Goal: Task Accomplishment & Management: Manage account settings

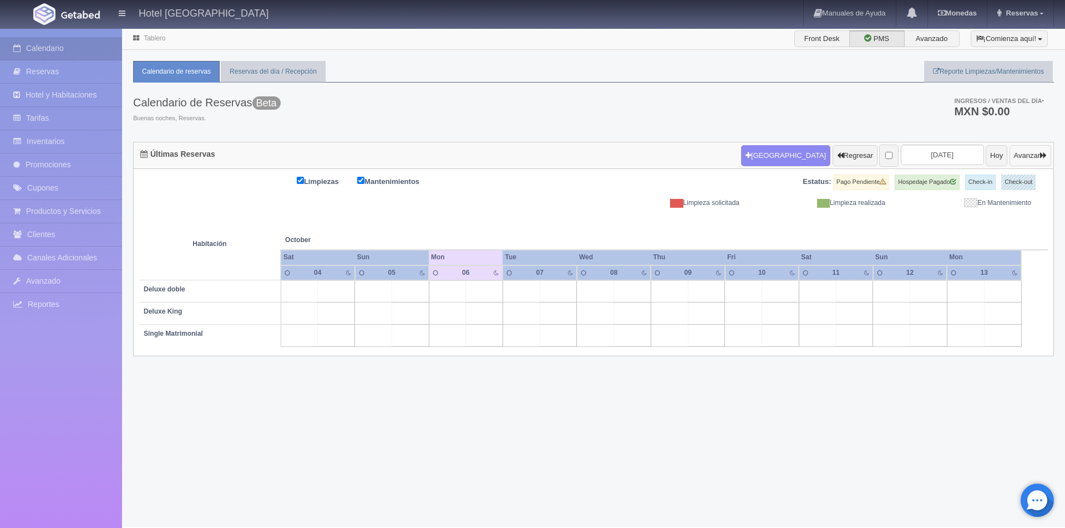
click at [1023, 149] on button "Avanzar" at bounding box center [1030, 155] width 42 height 21
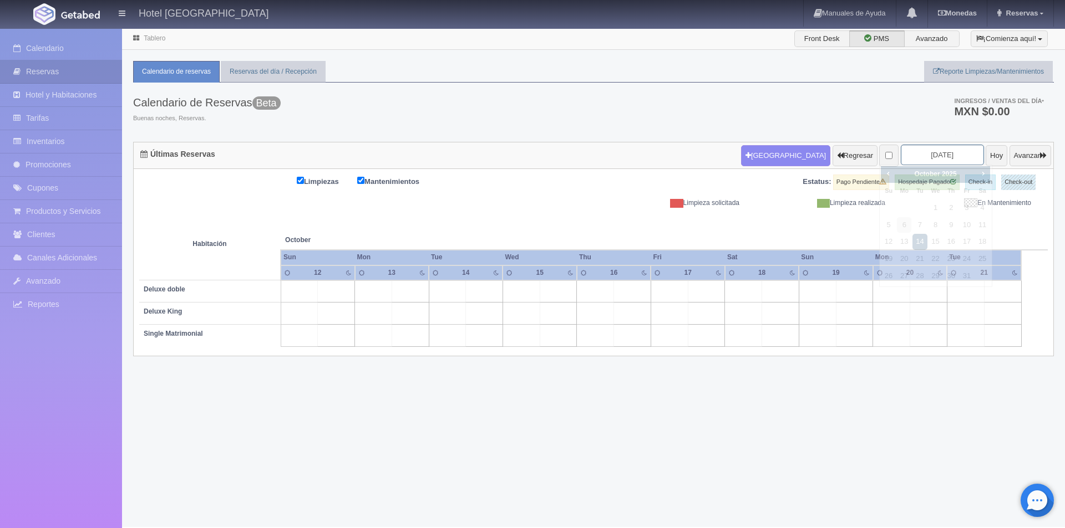
click at [943, 154] on input "2025-10-14" at bounding box center [942, 155] width 83 height 21
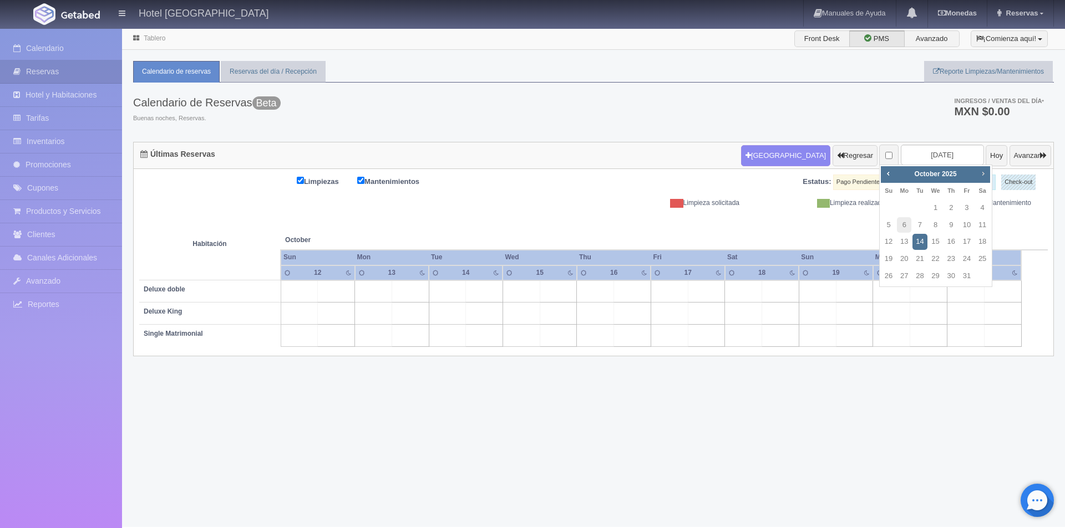
click at [985, 174] on span "Next" at bounding box center [982, 173] width 9 height 9
click at [937, 274] on link "31" at bounding box center [935, 276] width 14 height 16
type input "2025-12-31"
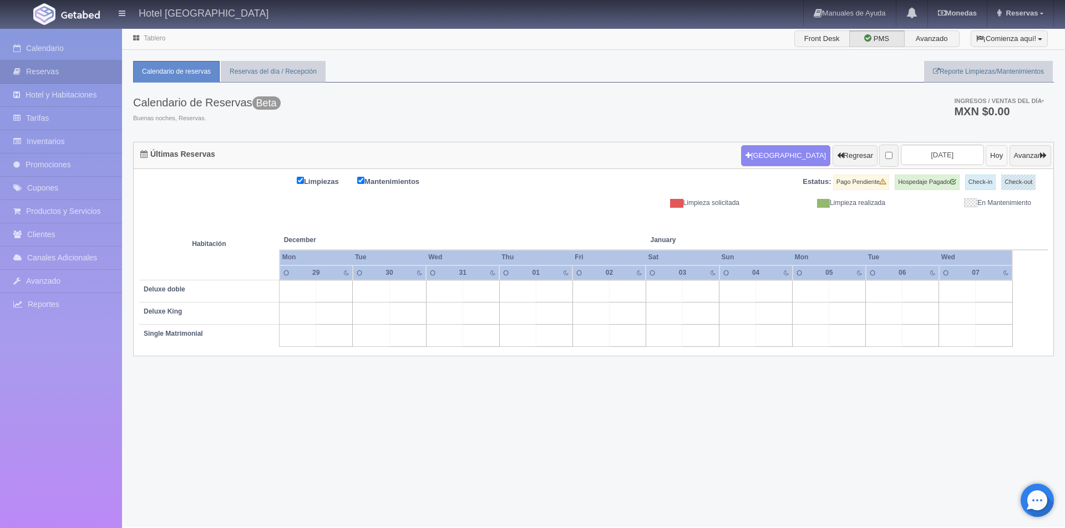
click at [986, 156] on button "Hoy" at bounding box center [996, 155] width 22 height 21
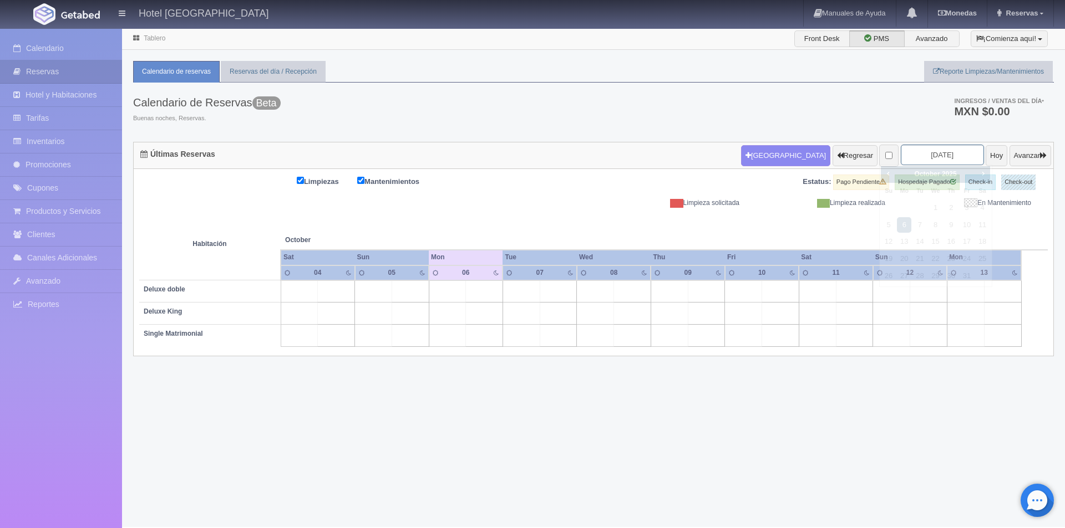
click at [931, 153] on input "[DATE]" at bounding box center [942, 155] width 83 height 21
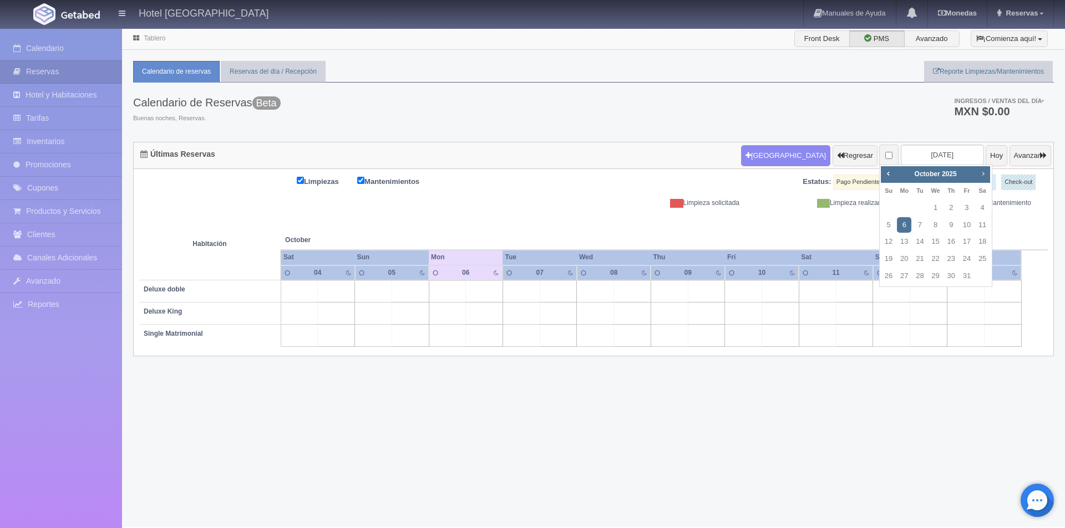
click at [982, 176] on span "Next" at bounding box center [982, 173] width 9 height 9
click at [981, 173] on span "Next" at bounding box center [982, 173] width 9 height 9
click at [938, 277] on link "31" at bounding box center [935, 276] width 14 height 16
type input "2025-12-31"
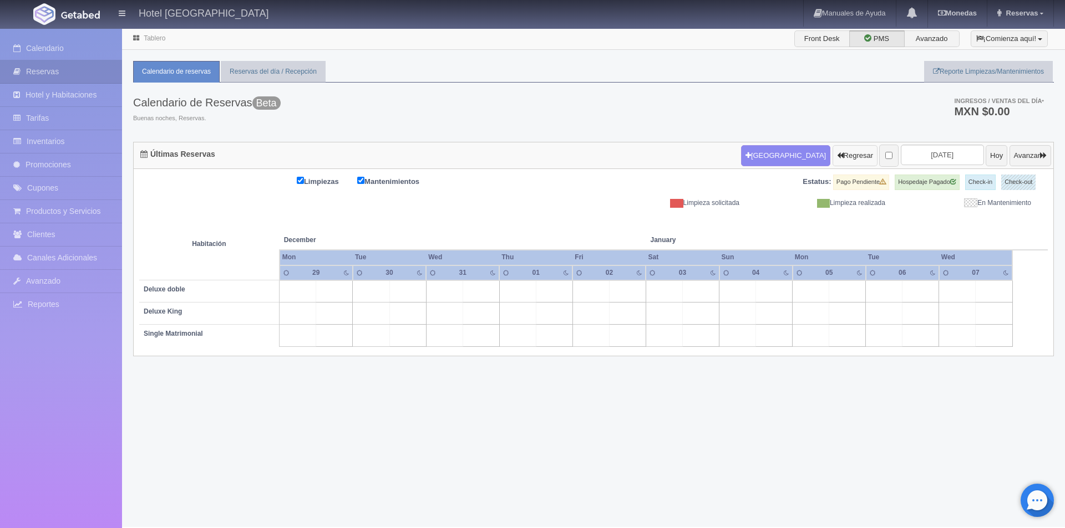
click at [832, 152] on button "Regresar" at bounding box center [854, 155] width 45 height 21
click at [992, 291] on td at bounding box center [1002, 292] width 37 height 22
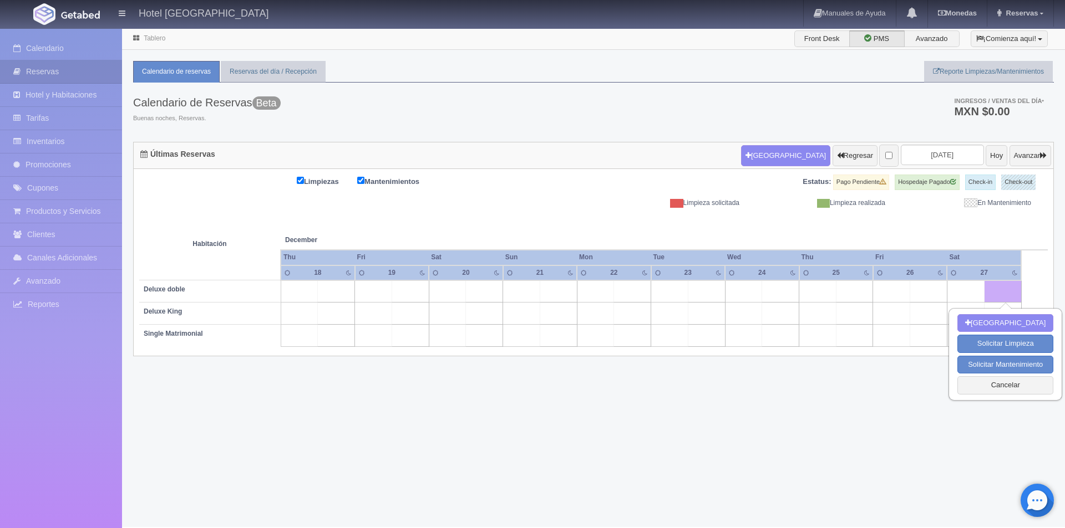
click at [934, 446] on div "Tablero Front Desk PMS Avanzado ¡Comienza aquí! Habitaciones y Reservas Limpiez…" at bounding box center [593, 278] width 943 height 500
click at [1002, 387] on button "Cancelar" at bounding box center [1005, 386] width 96 height 18
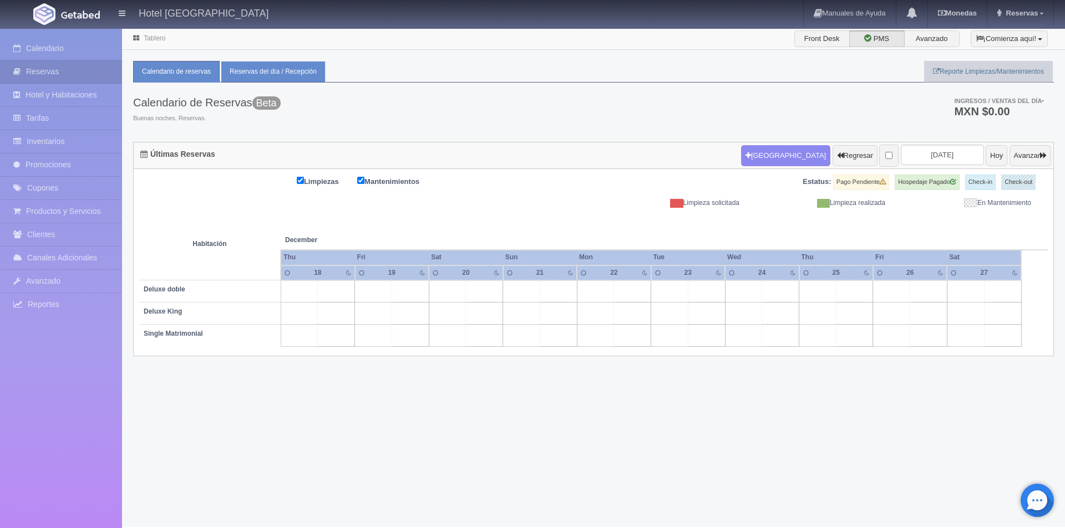
click at [291, 73] on link "Reservas del día / Recepción" at bounding box center [273, 72] width 105 height 22
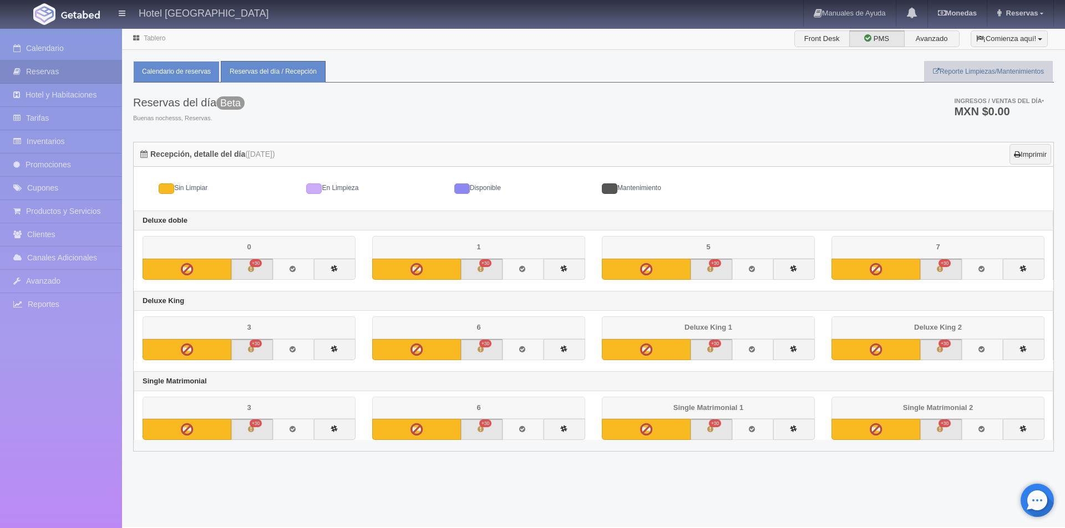
click at [173, 70] on link "Calendario de reservas" at bounding box center [176, 72] width 87 height 22
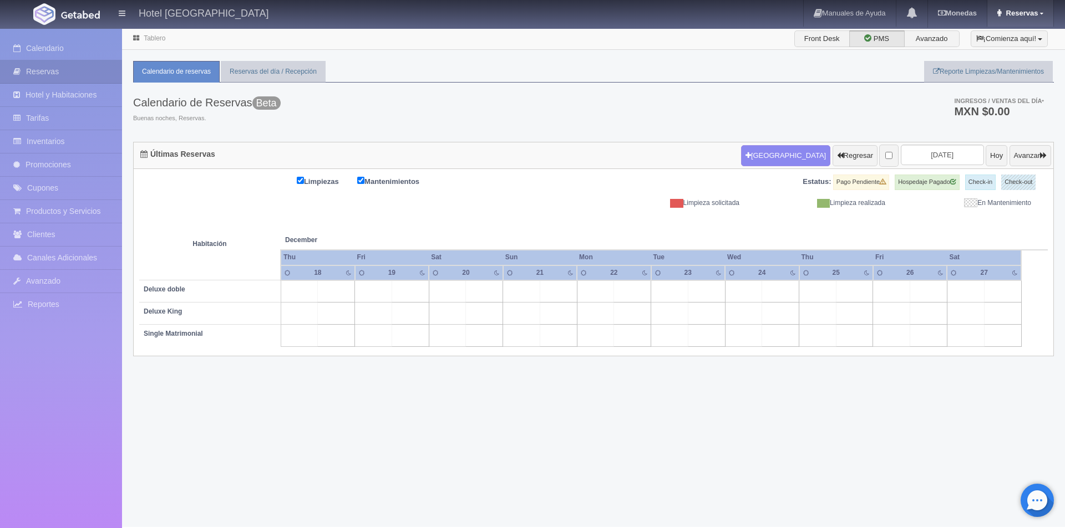
click at [1039, 8] on link "Reservas" at bounding box center [1020, 13] width 66 height 27
click at [865, 100] on div "Calendario de Reservas Beta Buenas noches, Reservas. Ingresos / Ventas del día …" at bounding box center [593, 112] width 921 height 59
click at [990, 157] on button "Hoy" at bounding box center [996, 155] width 22 height 21
click at [1029, 157] on button "Avanzar" at bounding box center [1030, 155] width 42 height 21
click at [1035, 160] on button "Avanzar" at bounding box center [1030, 155] width 42 height 21
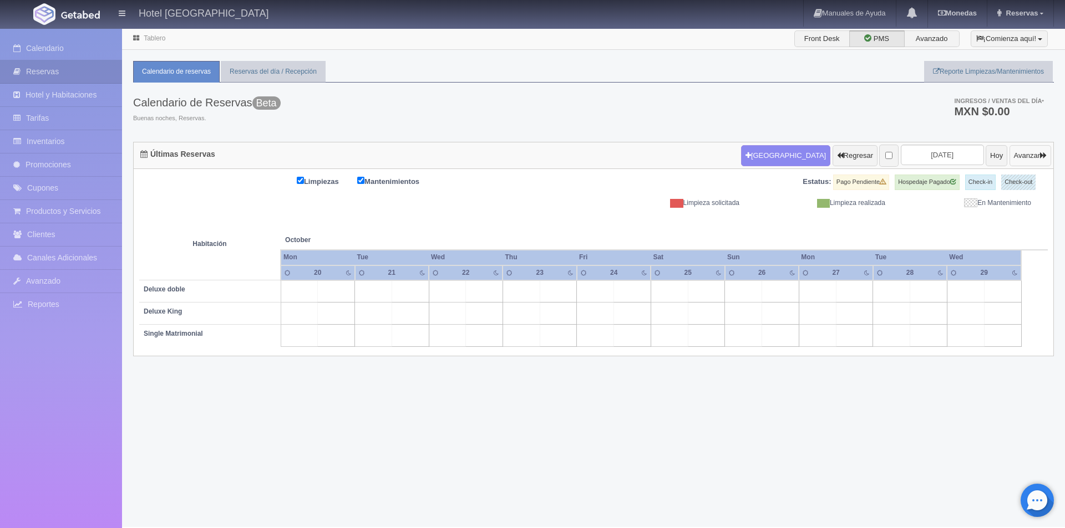
click at [1009, 155] on button "Avanzar" at bounding box center [1030, 155] width 42 height 21
click at [1012, 156] on button "Avanzar" at bounding box center [1030, 155] width 42 height 21
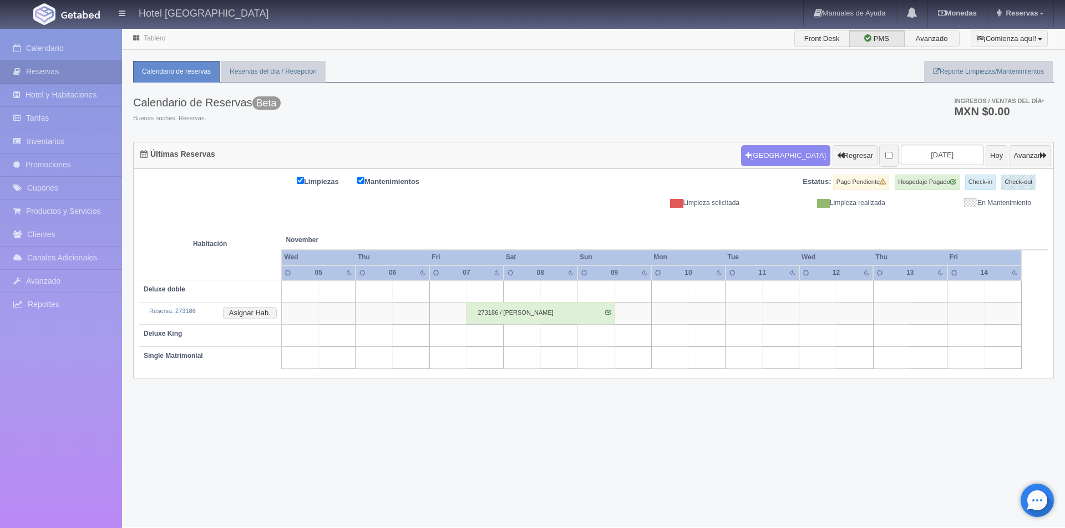
click at [1045, 428] on div "Tablero Front Desk PMS Avanzado ¡Comienza aquí! Habitaciones y Reservas Limpiez…" at bounding box center [593, 278] width 943 height 500
click at [1012, 155] on button "Avanzar" at bounding box center [1030, 155] width 42 height 21
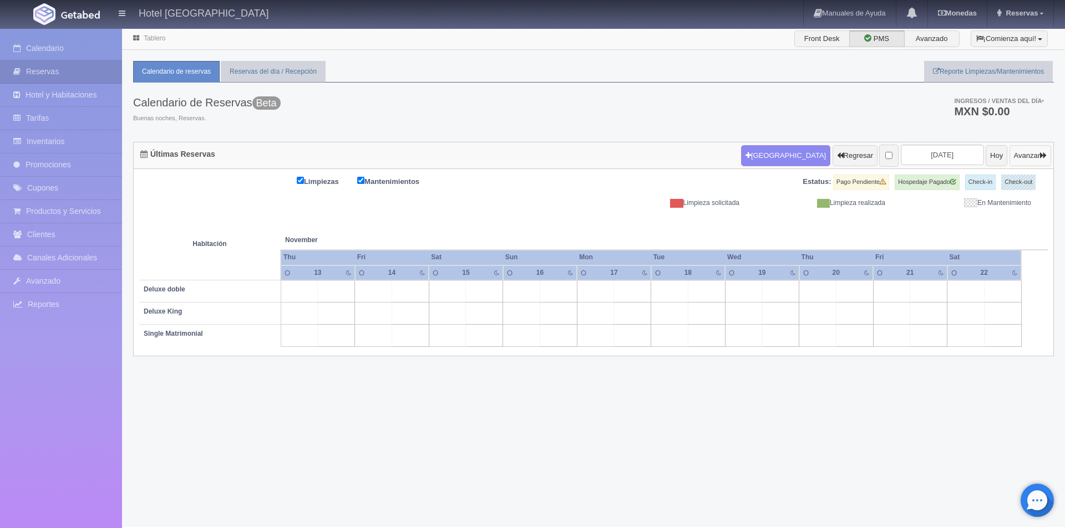
click at [1017, 156] on button "Avanzar" at bounding box center [1030, 155] width 42 height 21
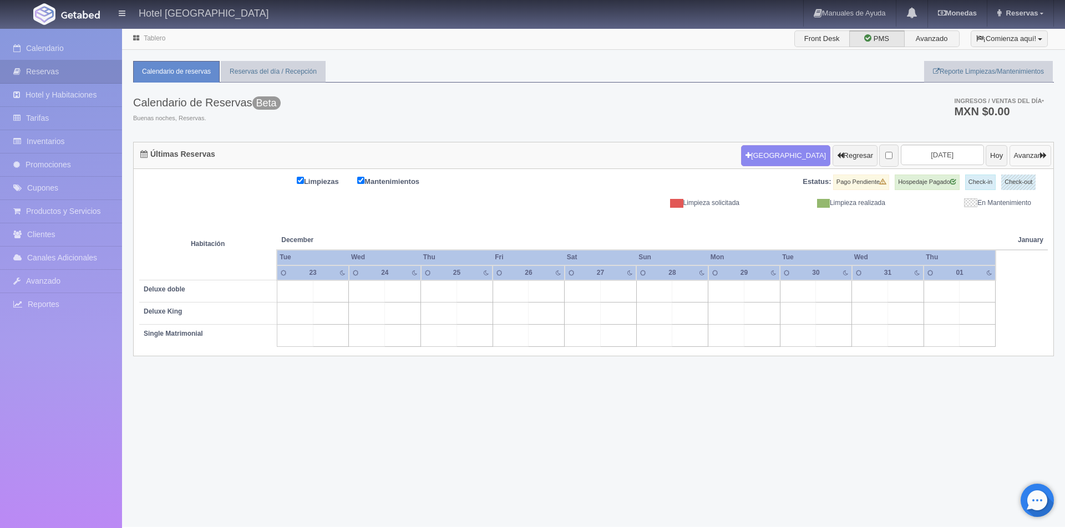
click at [1017, 156] on button "Avanzar" at bounding box center [1030, 155] width 42 height 21
click at [985, 154] on button "Hoy" at bounding box center [996, 155] width 22 height 21
drag, startPoint x: 1015, startPoint y: 173, endPoint x: 1064, endPoint y: 248, distance: 90.1
click at [1046, 235] on div "Últimas Reservas [GEOGRAPHIC_DATA] Regresar [DATE] [DATE] Avanzar Limpiezas Man…" at bounding box center [593, 249] width 921 height 215
click at [788, 392] on div "Tablero Front Desk PMS Avanzado ¡Comienza aquí! Habitaciones y Reservas Limpiez…" at bounding box center [593, 278] width 943 height 500
